Goal: Information Seeking & Learning: Learn about a topic

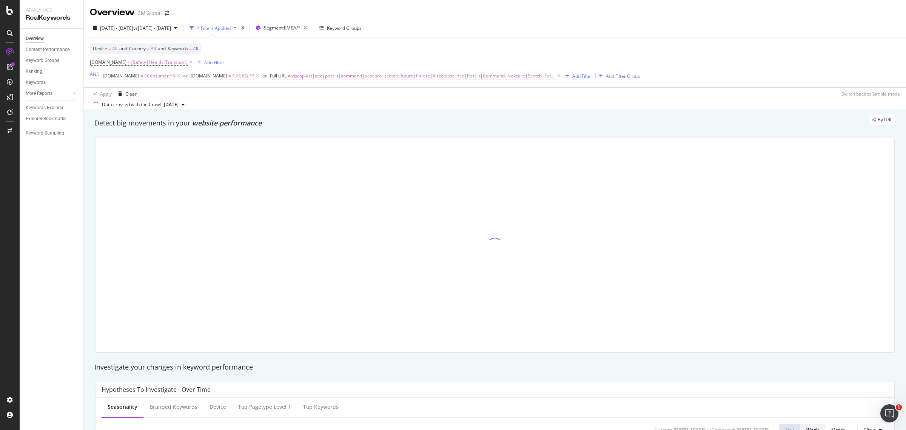
click at [160, 77] on span "^Consumer.*$" at bounding box center [159, 76] width 31 height 11
click at [153, 103] on input "Consumer" at bounding box center [144, 107] width 71 height 12
click at [160, 107] on input "Consumer" at bounding box center [144, 107] width 71 height 12
type input "C"
click at [160, 107] on input "text" at bounding box center [150, 107] width 82 height 12
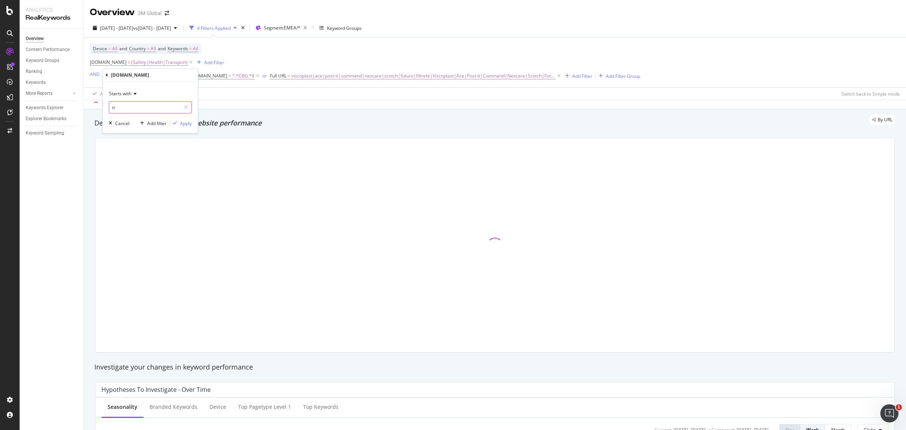
click at [126, 108] on input "tr" at bounding box center [144, 107] width 71 height 12
type input "t"
click at [137, 93] on div "Starts with" at bounding box center [150, 94] width 83 height 12
click at [137, 92] on div "Starts with" at bounding box center [150, 94] width 83 height 12
click at [133, 106] on input "text" at bounding box center [150, 107] width 82 height 12
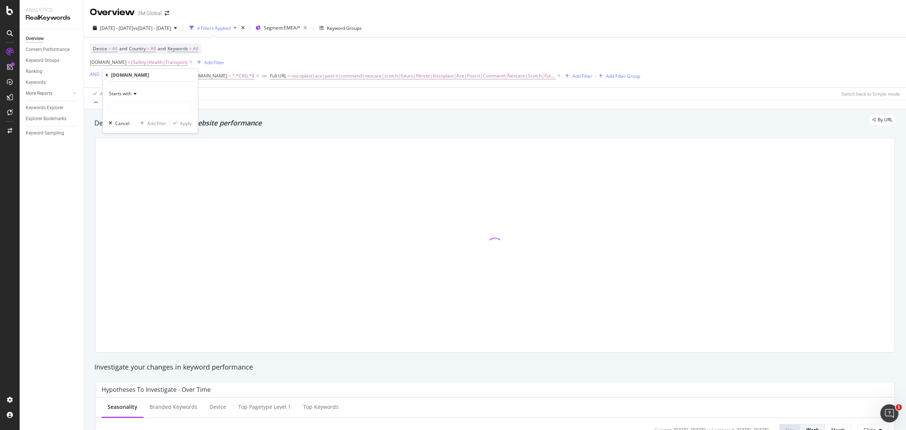
click at [237, 95] on div "Apply Clear Switch back to Simple mode" at bounding box center [495, 93] width 822 height 12
click at [124, 77] on span "[DOMAIN_NAME]" at bounding box center [121, 75] width 37 height 6
click at [139, 106] on input "Consumer" at bounding box center [144, 107] width 71 height 12
click at [188, 106] on icon at bounding box center [186, 107] width 4 height 5
click at [159, 108] on input "text" at bounding box center [150, 107] width 82 height 12
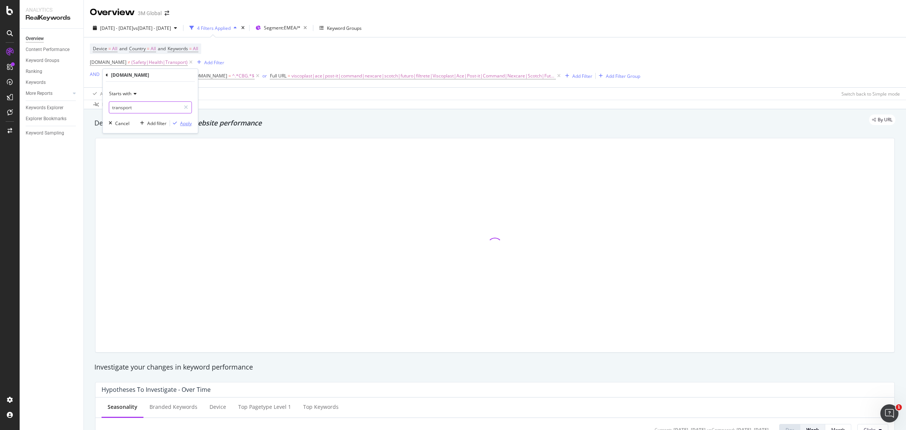
type input "transport"
click at [186, 125] on div "Apply" at bounding box center [186, 123] width 12 height 6
click at [167, 76] on span "^transport.*$" at bounding box center [158, 76] width 29 height 11
click at [231, 77] on span "^.*CBG.*$" at bounding box center [241, 76] width 22 height 11
click at [212, 105] on input "CBG" at bounding box center [229, 107] width 71 height 12
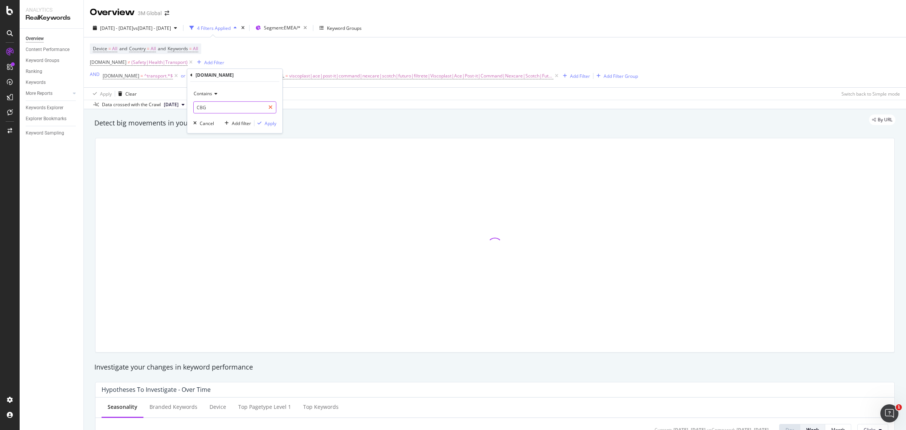
click at [271, 108] on icon at bounding box center [270, 107] width 4 height 5
click at [217, 109] on input "text" at bounding box center [235, 107] width 82 height 12
type input "tebg"
click at [269, 121] on div "Apply" at bounding box center [271, 123] width 12 height 6
click at [149, 74] on span "^transport.*$" at bounding box center [158, 76] width 29 height 11
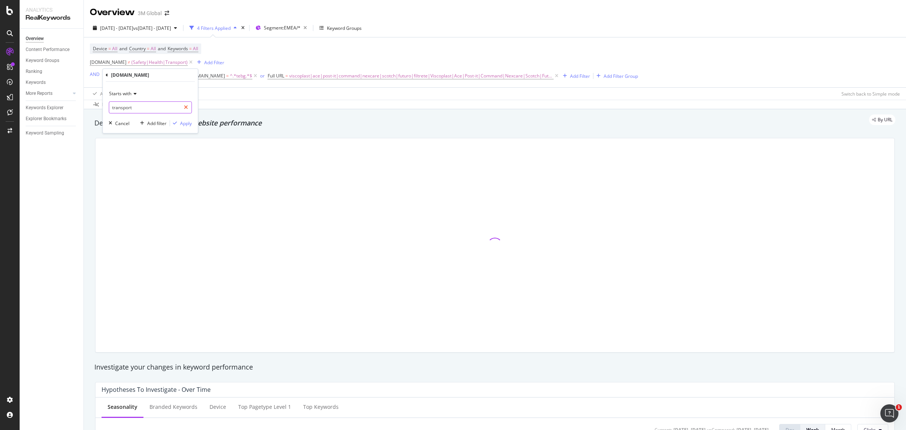
click at [186, 106] on icon at bounding box center [186, 107] width 4 height 5
click at [137, 106] on input "text" at bounding box center [150, 107] width 82 height 12
paste input "Transport"
type input "Transport"
click at [184, 125] on div "Apply" at bounding box center [186, 123] width 12 height 6
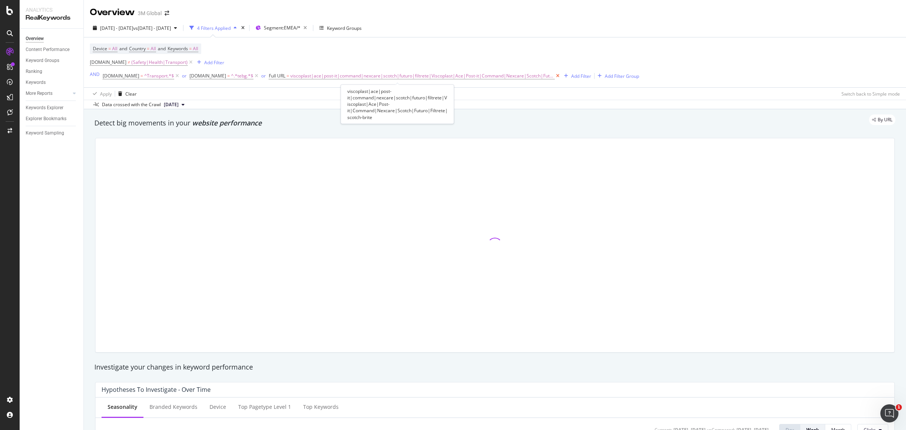
click at [555, 76] on icon at bounding box center [558, 76] width 6 height 8
click at [253, 76] on icon at bounding box center [256, 76] width 6 height 8
